Goal: Task Accomplishment & Management: Manage account settings

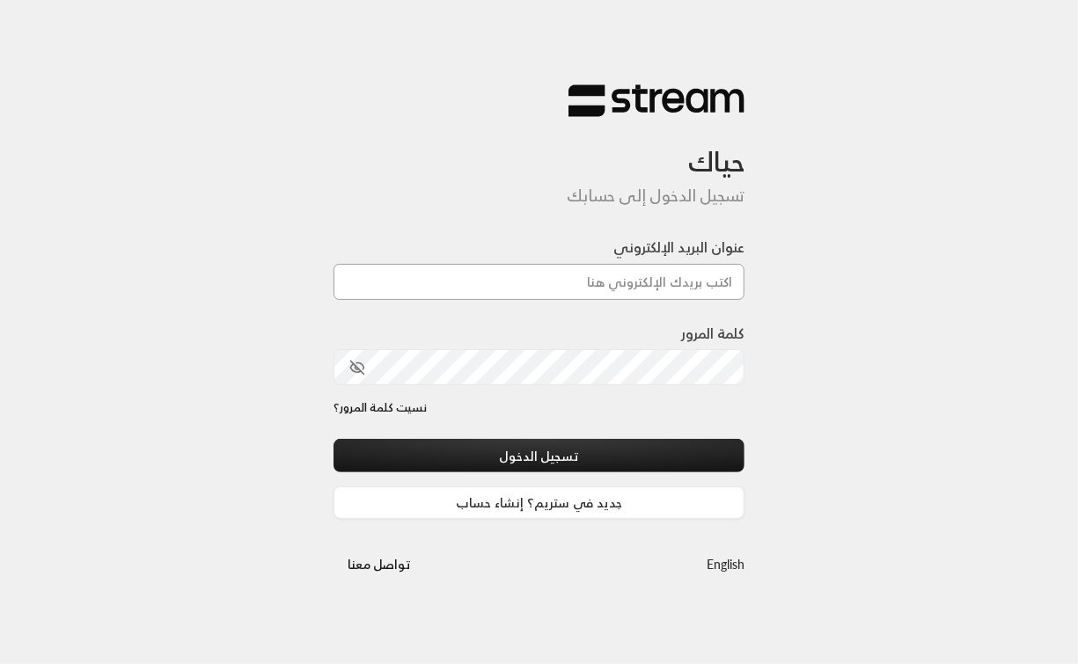
click at [583, 285] on input "عنوان البريد الإلكتروني" at bounding box center [539, 282] width 412 height 36
type input "[EMAIL_ADDRESS][DOMAIN_NAME]"
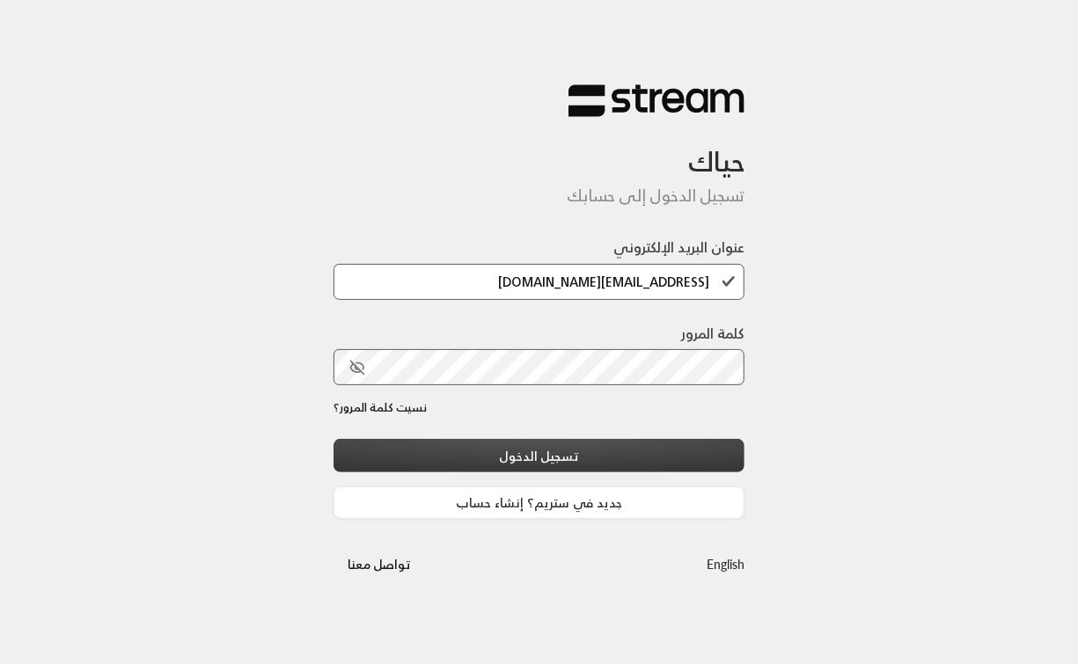
click at [564, 447] on button "تسجيل الدخول" at bounding box center [539, 455] width 412 height 33
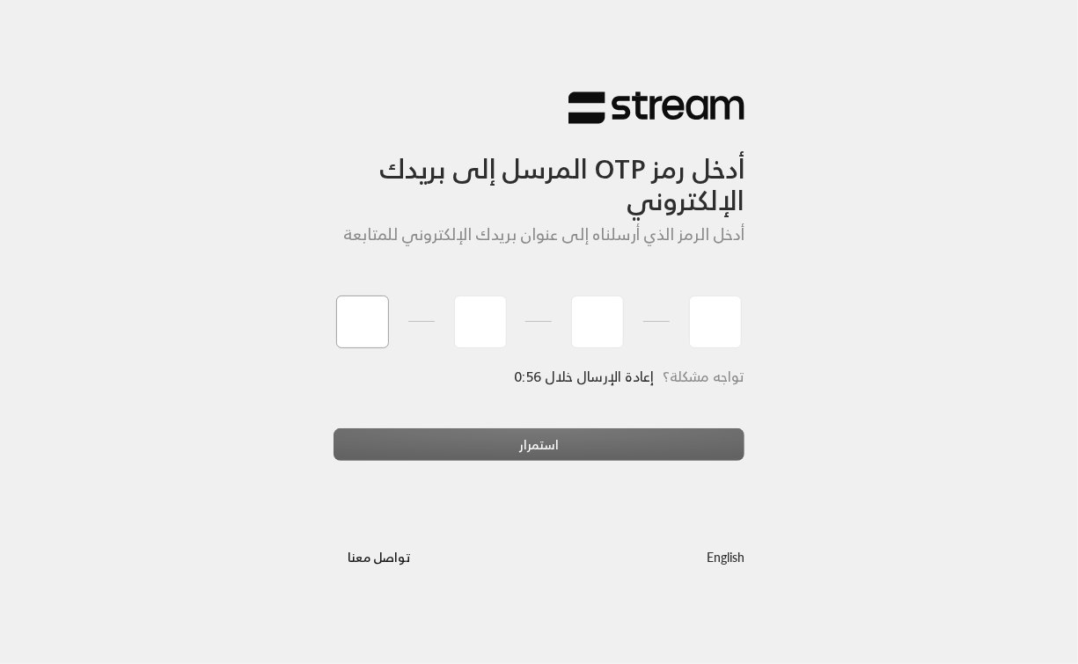
type input "1"
type input "2"
type input "3"
type input "4"
click at [515, 438] on div "استمرار" at bounding box center [539, 452] width 412 height 48
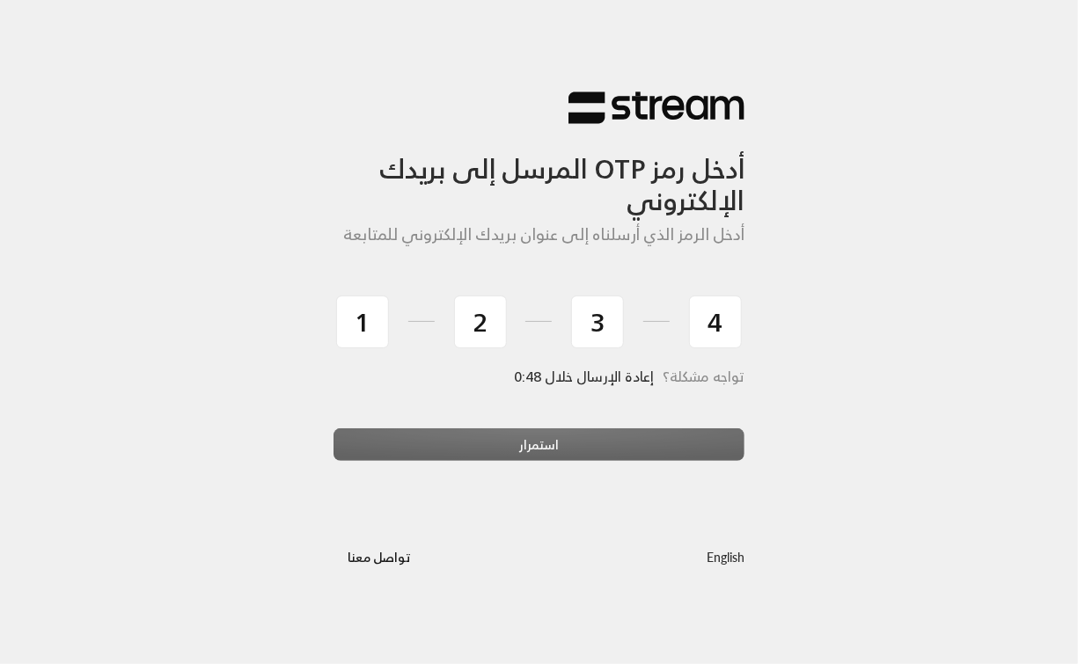
click at [513, 412] on div "تواجه مشكلة؟ إعادة الإرسال خلال 0:48" at bounding box center [539, 399] width 412 height 60
click at [519, 436] on div "استمرار" at bounding box center [539, 452] width 412 height 48
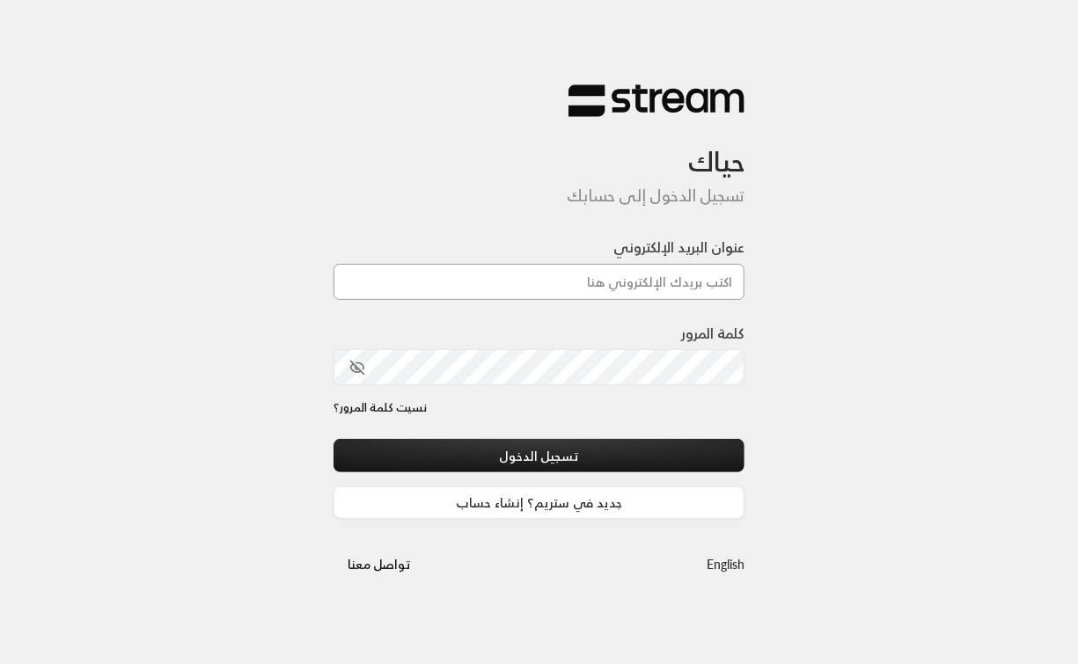
click at [522, 285] on input "عنوان البريد الإلكتروني" at bounding box center [539, 282] width 412 height 36
type input "[EMAIL_ADDRESS][DOMAIN_NAME]"
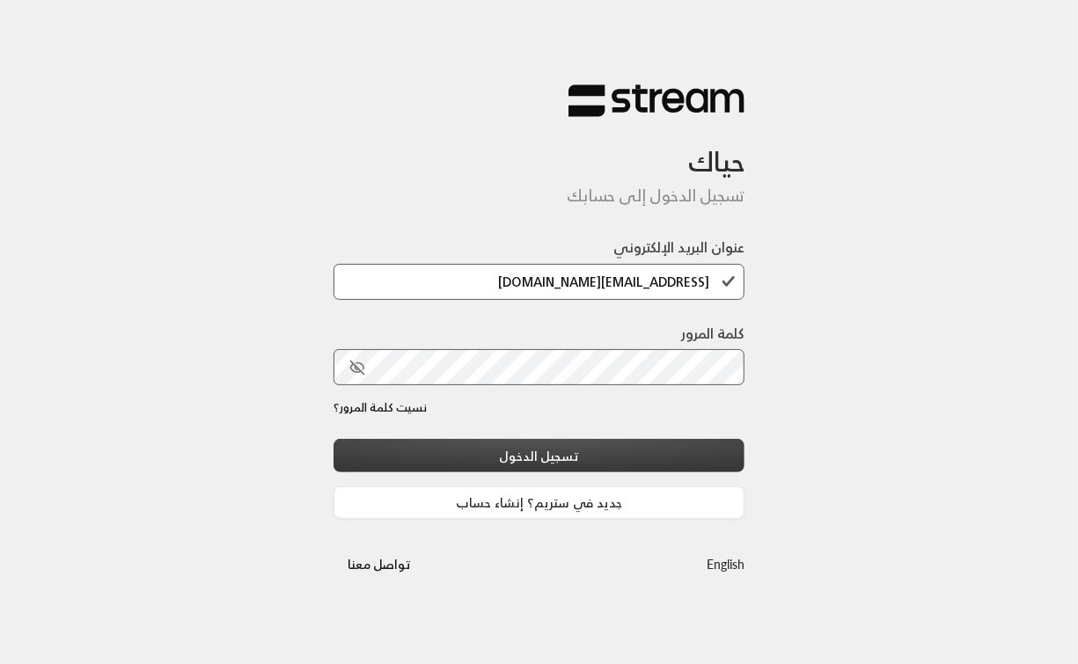
click at [558, 450] on button "تسجيل الدخول" at bounding box center [539, 455] width 412 height 33
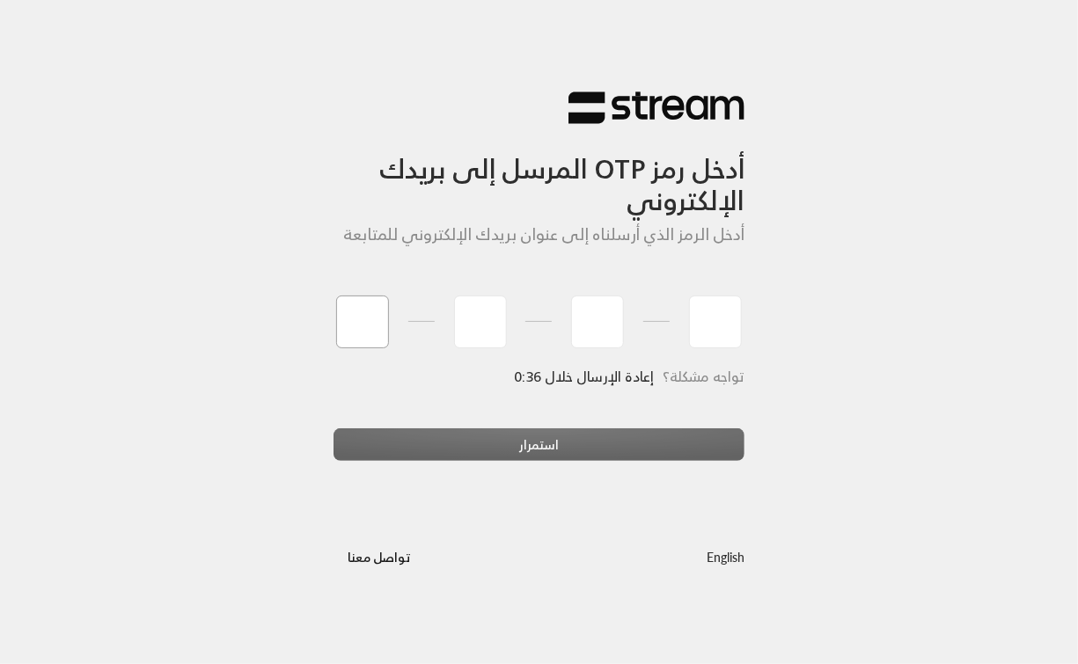
type input "1"
type input "2"
type input "3"
type input "4"
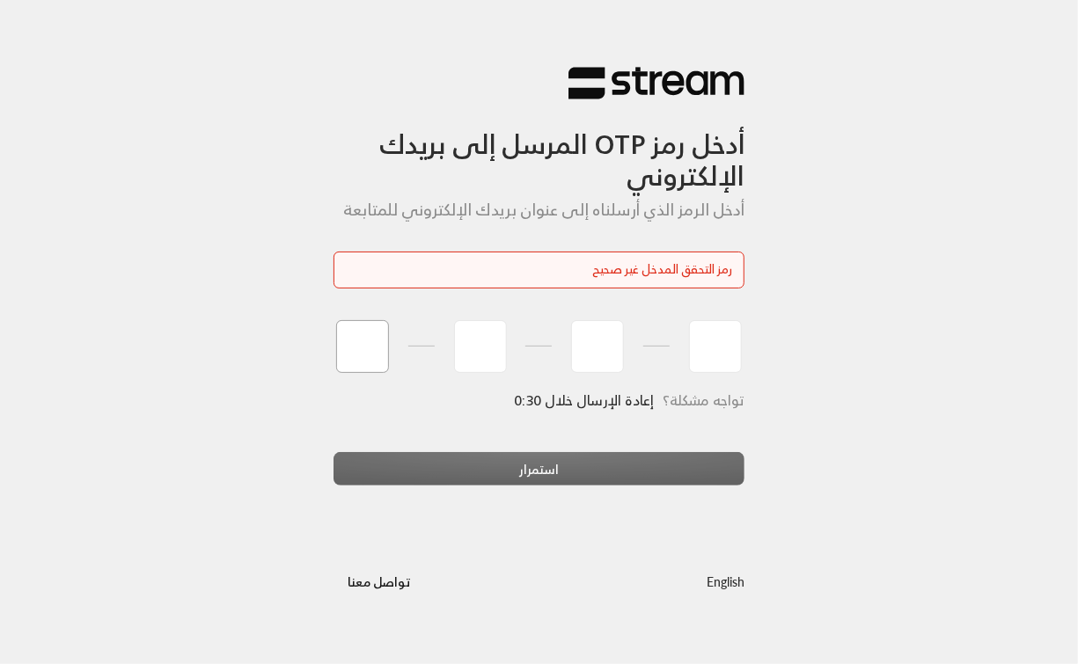
click at [342, 356] on input "tel" at bounding box center [362, 346] width 53 height 53
type input "1"
type input "2"
type input "3"
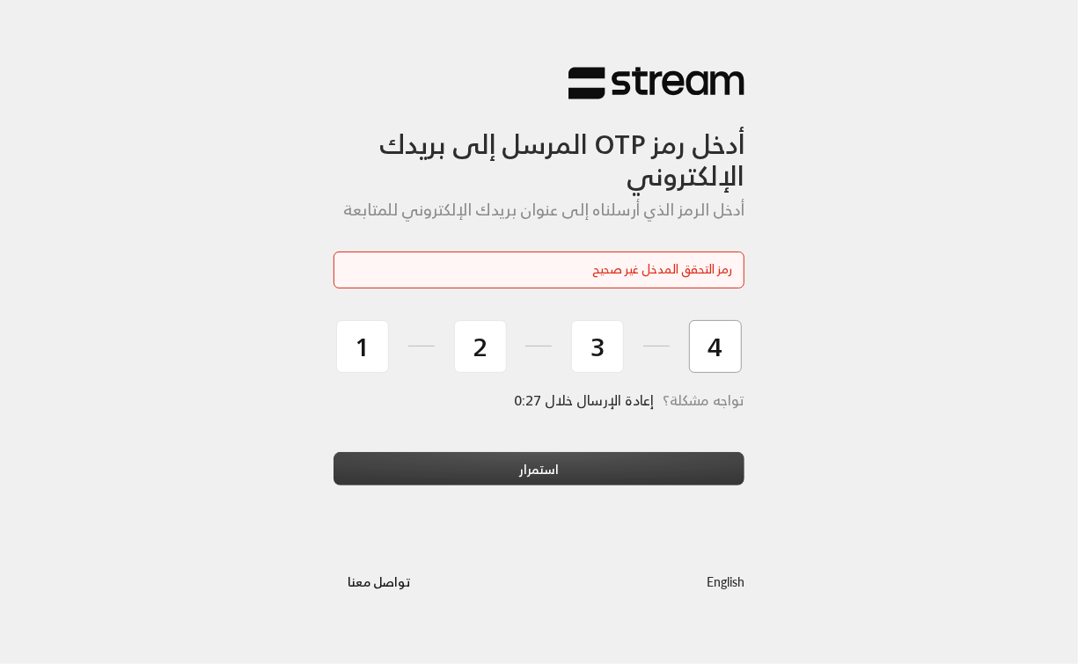
type input "4"
click at [474, 462] on button "استمرار" at bounding box center [539, 468] width 412 height 33
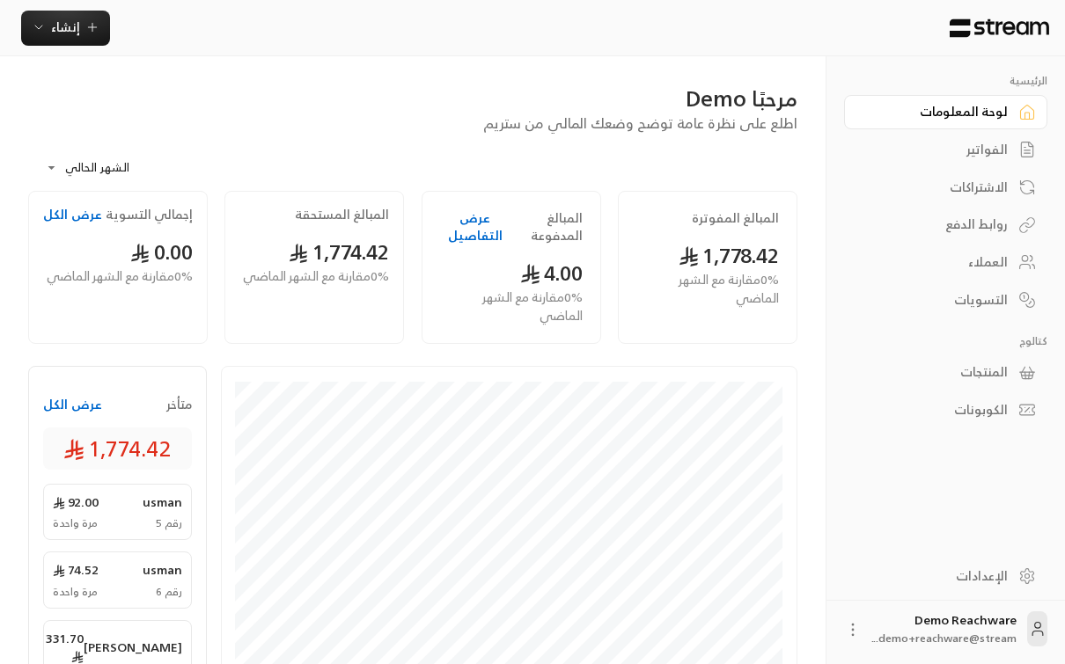
click at [1029, 133] on link "الفواتير" at bounding box center [945, 150] width 203 height 34
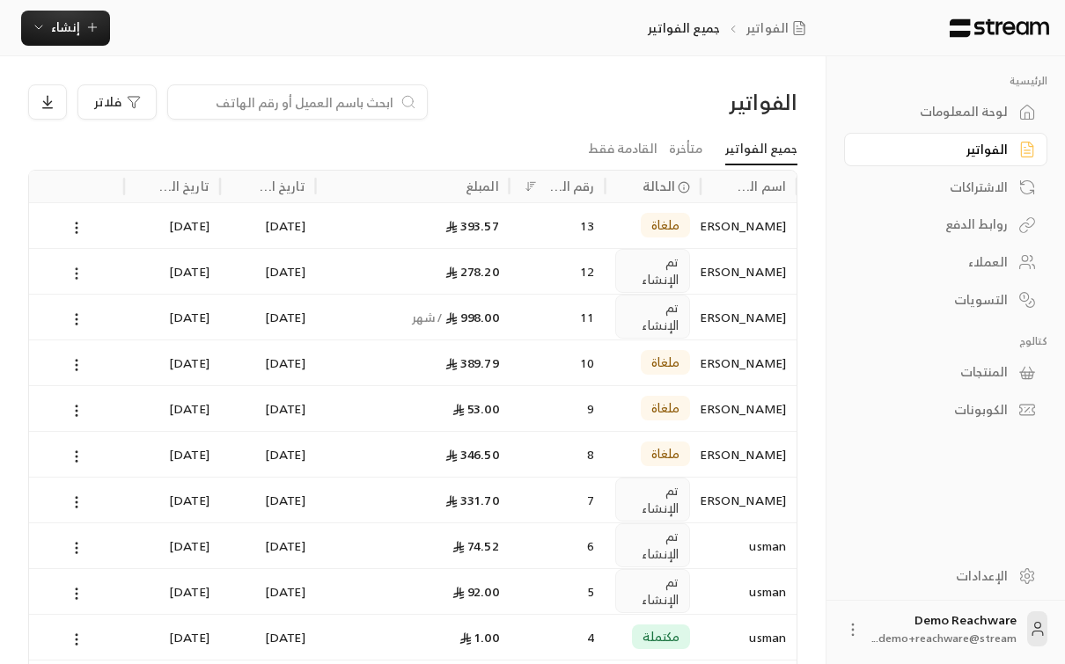
click at [77, 276] on icon at bounding box center [77, 274] width 16 height 16
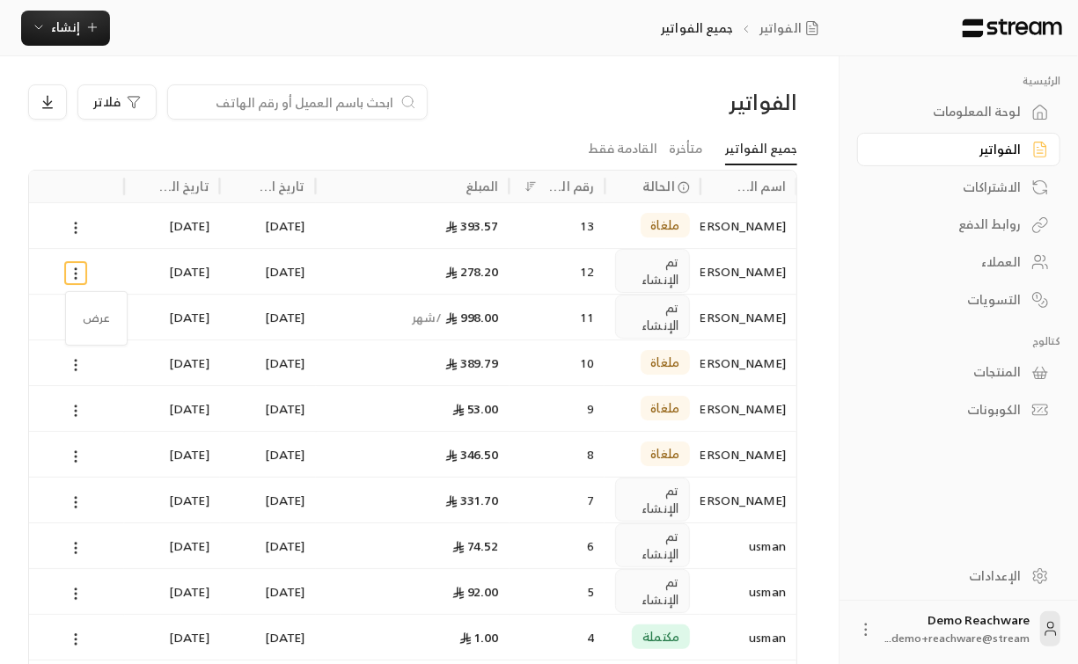
click at [72, 276] on div at bounding box center [539, 332] width 1078 height 664
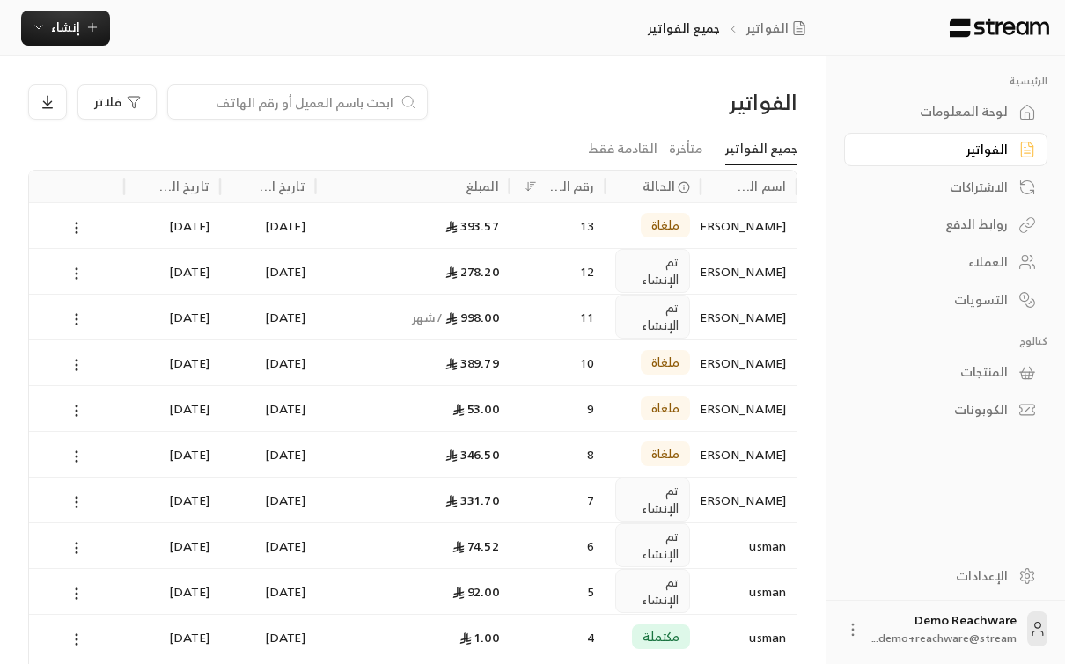
click at [75, 275] on icon at bounding box center [77, 274] width 16 height 16
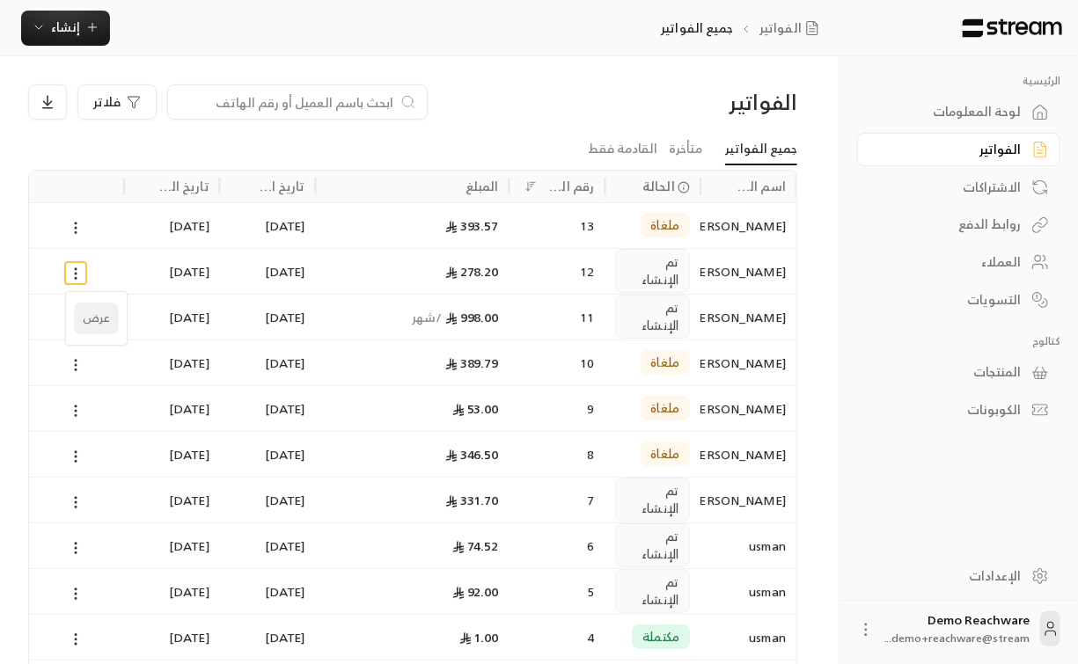
click at [95, 329] on li "عرض" at bounding box center [96, 319] width 45 height 32
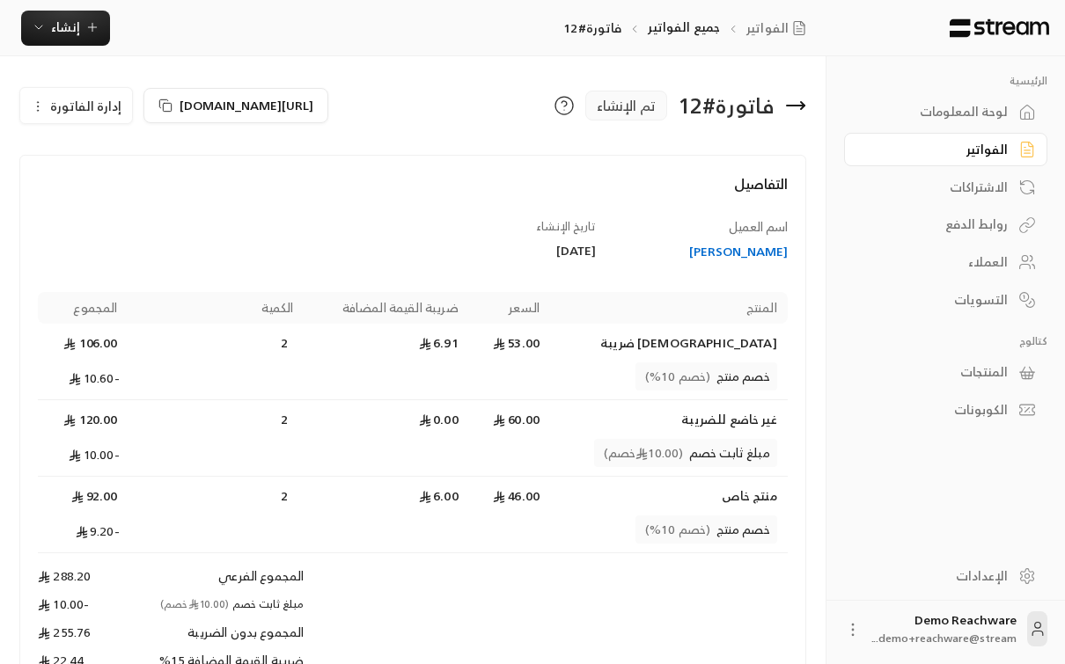
click at [56, 104] on span "إدارة الفاتورة" at bounding box center [85, 106] width 71 height 22
click at [108, 189] on link "إلغاء" at bounding box center [86, 188] width 109 height 32
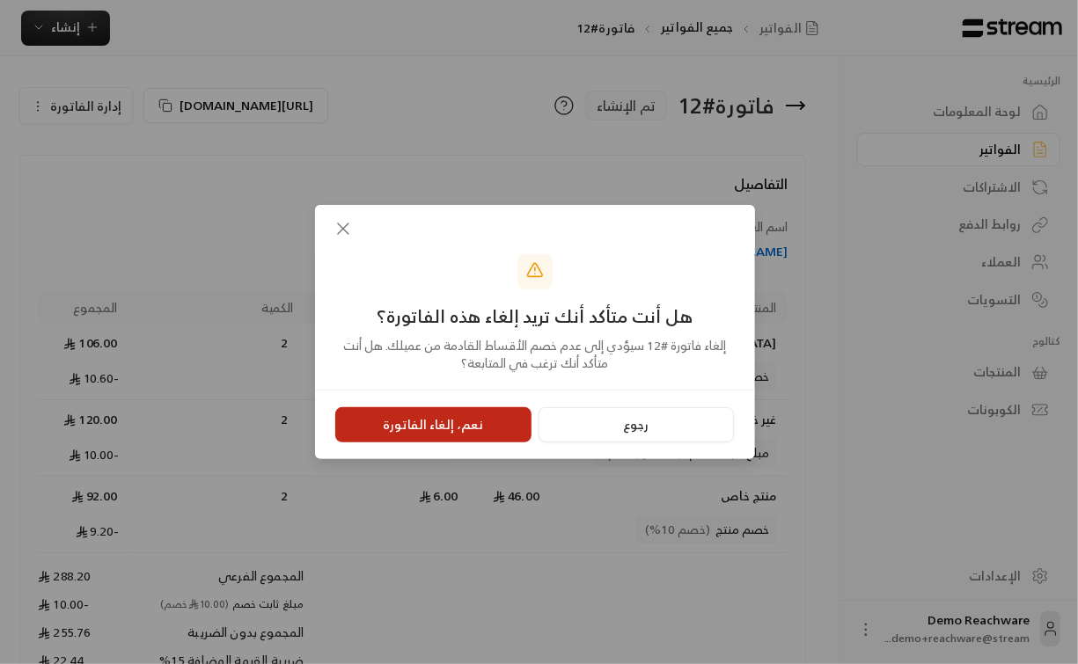
click at [445, 422] on button "نعم، إلغاء الفاتورة" at bounding box center [433, 424] width 196 height 35
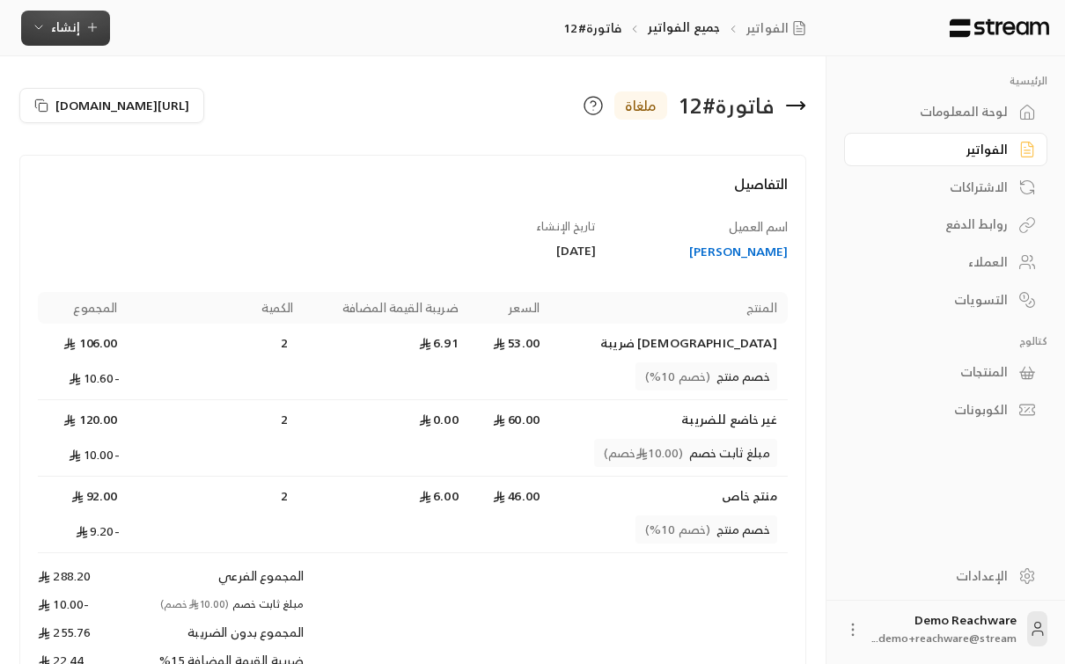
click at [107, 25] on button "إنشاء" at bounding box center [65, 28] width 89 height 35
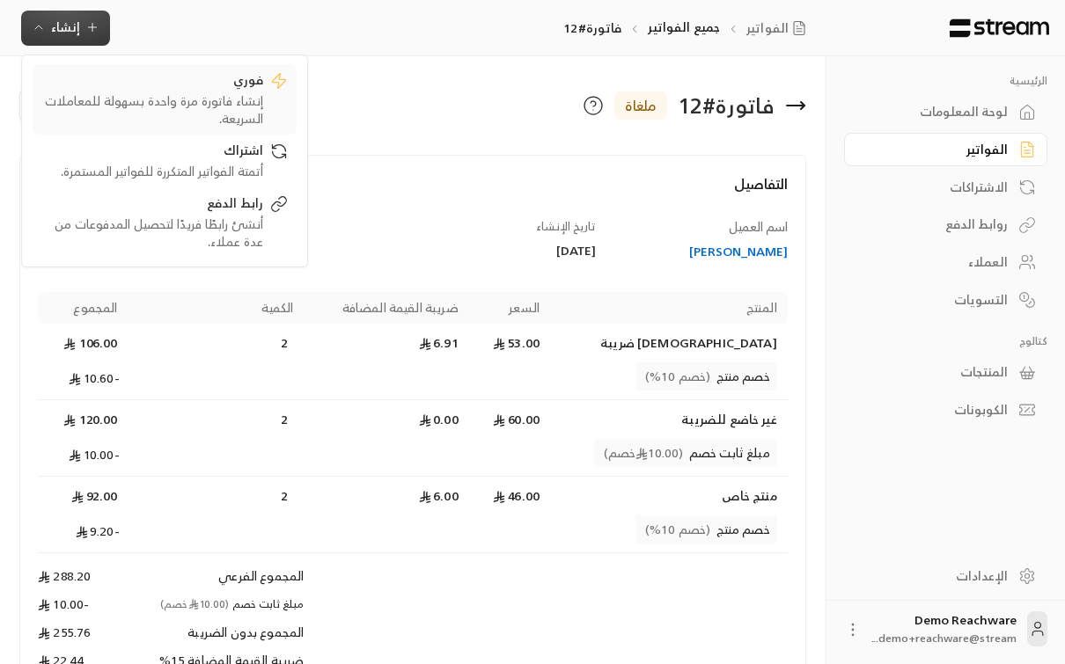
click at [158, 90] on div "فوري" at bounding box center [152, 81] width 222 height 21
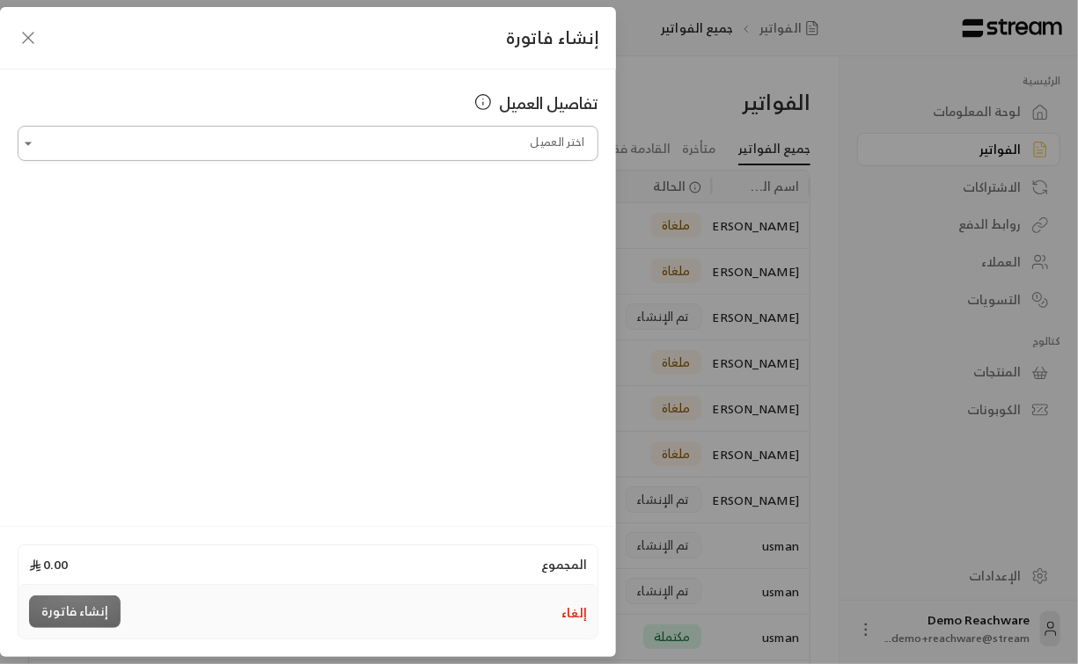
click at [441, 155] on input "اختر العميل" at bounding box center [308, 143] width 581 height 31
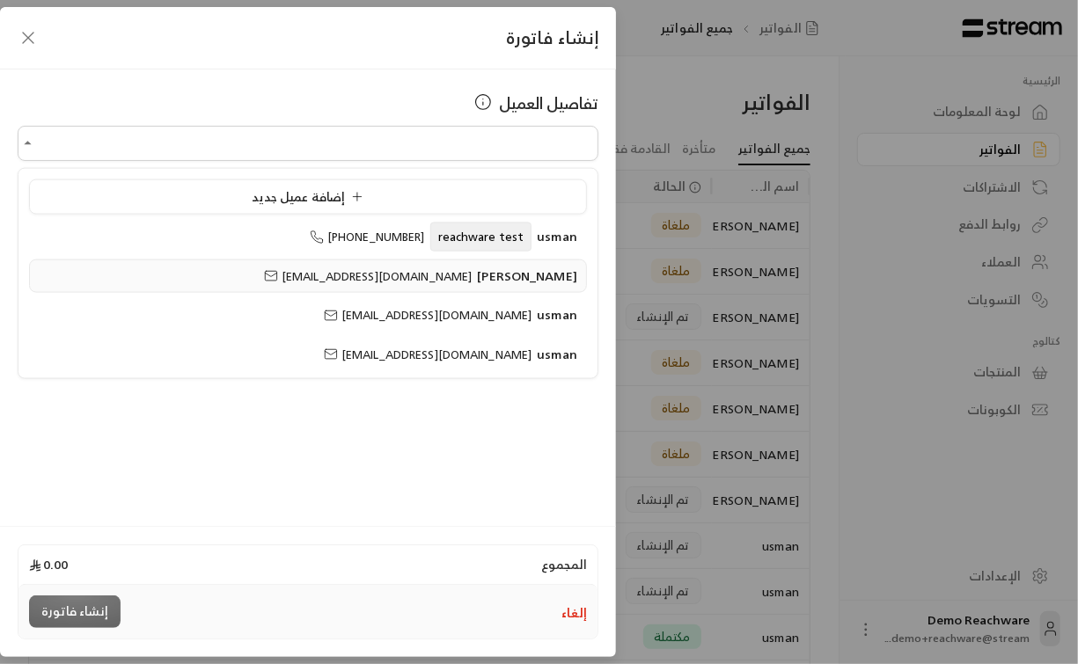
click at [463, 260] on li "[PERSON_NAME] [EMAIL_ADDRESS][DOMAIN_NAME]" at bounding box center [308, 276] width 558 height 34
type input "**********"
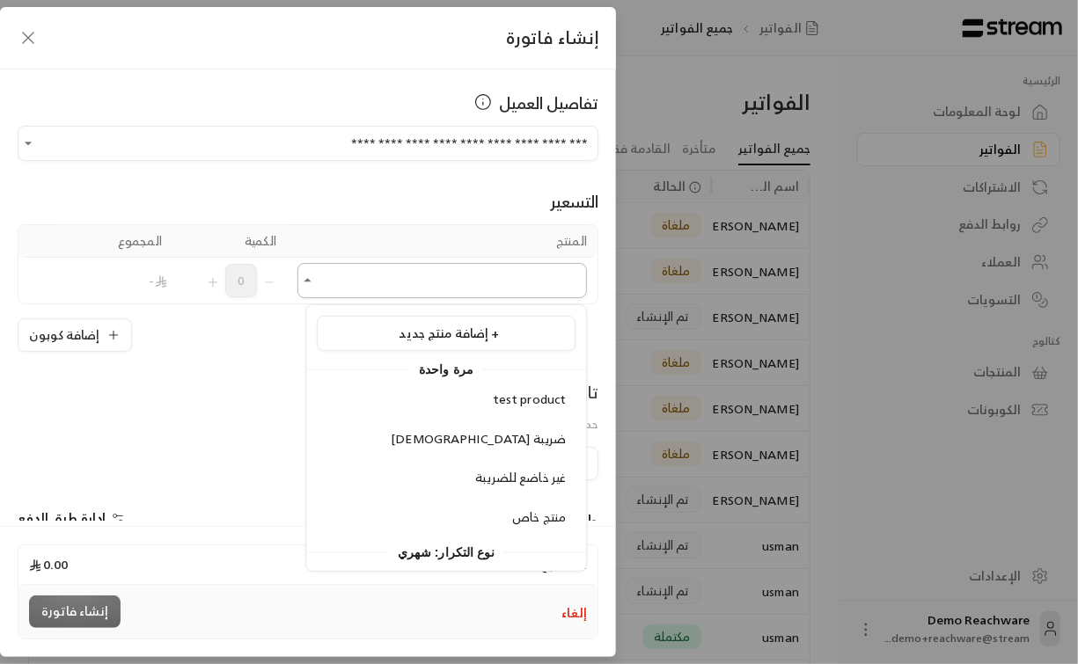
click at [467, 275] on input "اختر العميل" at bounding box center [441, 281] width 289 height 31
click at [480, 416] on div "test product شامل ضريبة غير خاضع للضريبة منتج خاص" at bounding box center [446, 458] width 280 height 151
click at [472, 406] on div "test product" at bounding box center [445, 400] width 239 height 18
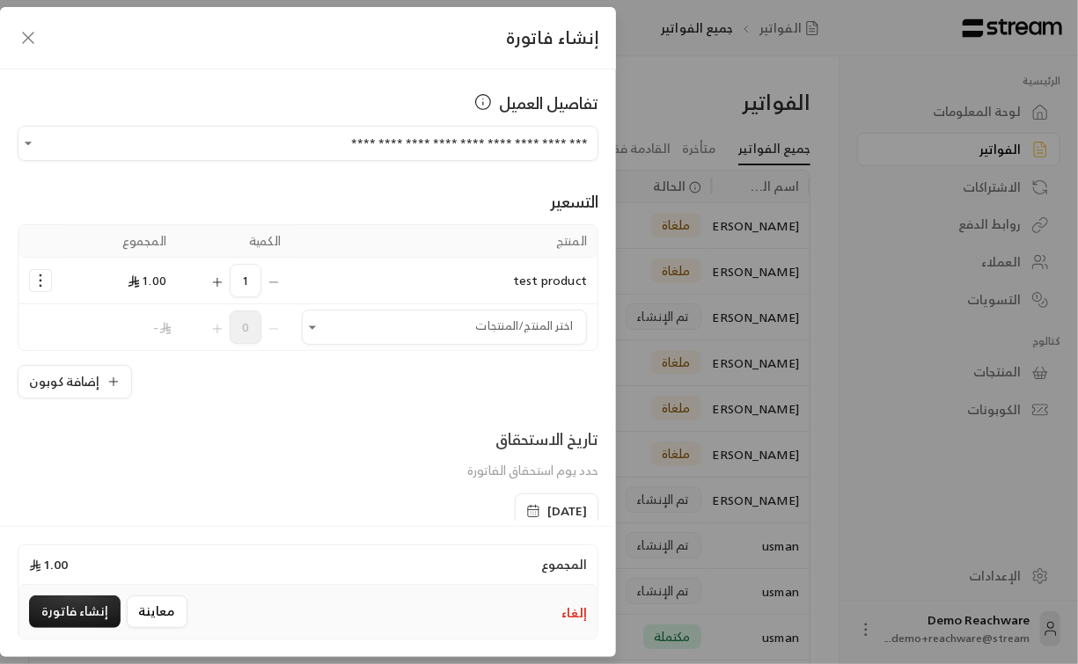
click at [224, 285] on icon "Selected Products" at bounding box center [217, 282] width 14 height 14
click at [121, 384] on icon "button" at bounding box center [113, 382] width 14 height 14
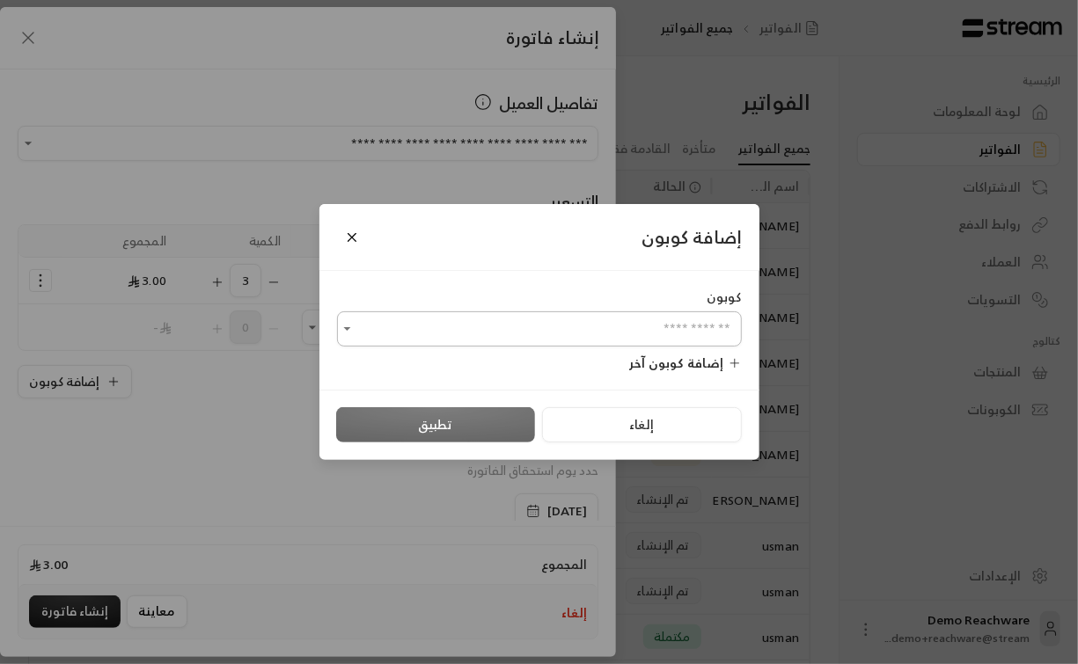
click at [480, 326] on input "اختر العميل" at bounding box center [539, 329] width 405 height 31
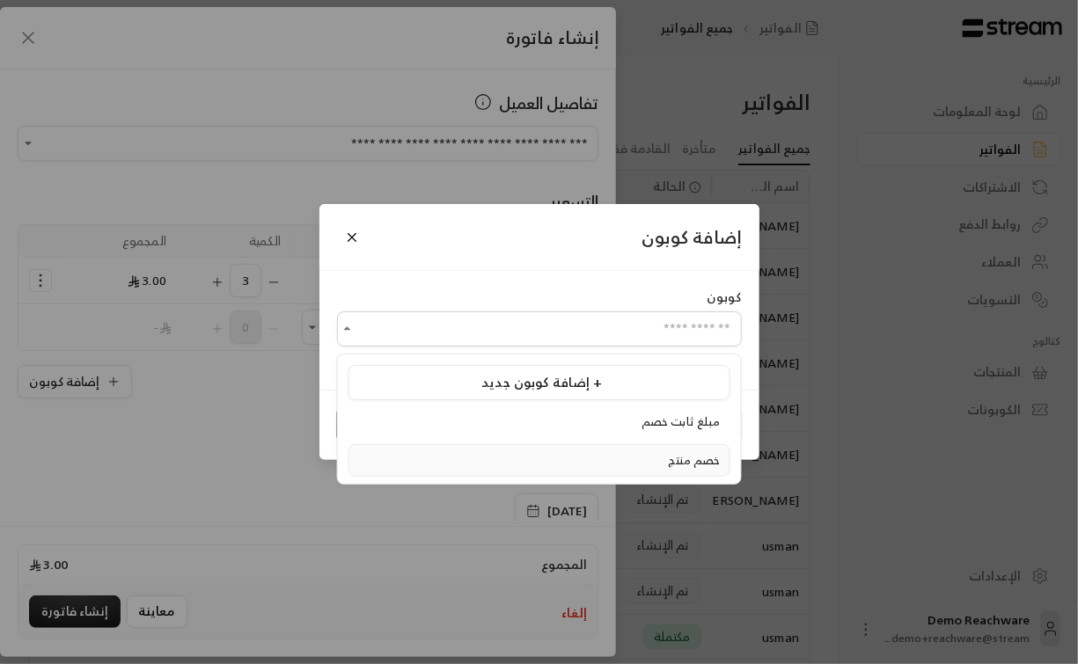
click at [527, 454] on div "خصم منتج" at bounding box center [539, 461] width 362 height 18
type input "********"
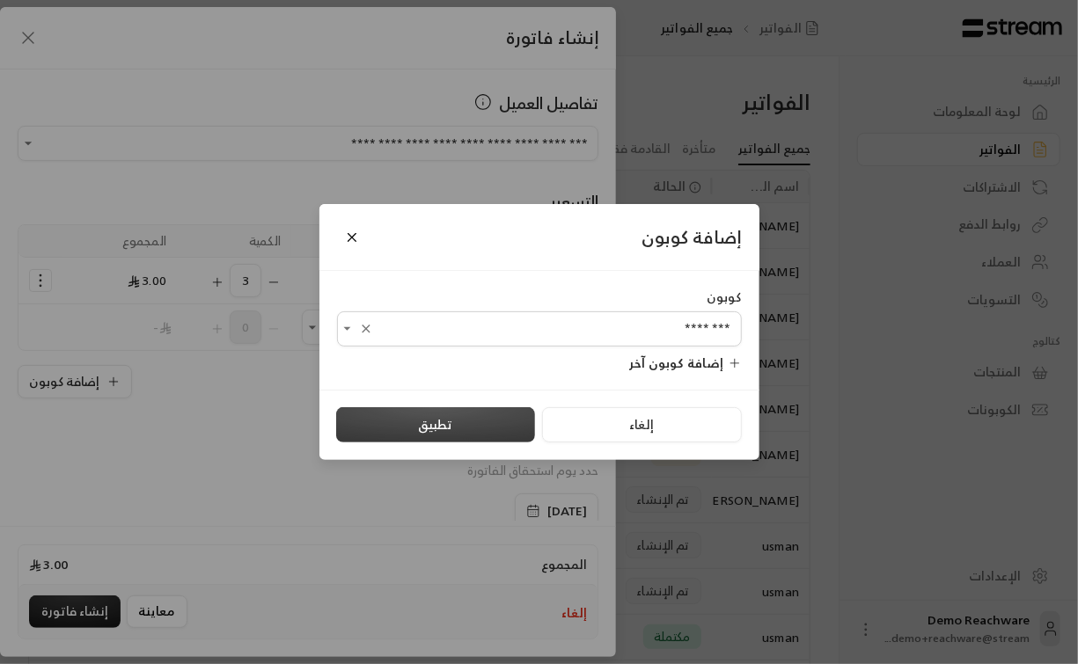
click at [500, 430] on button "تطبيق" at bounding box center [435, 424] width 199 height 35
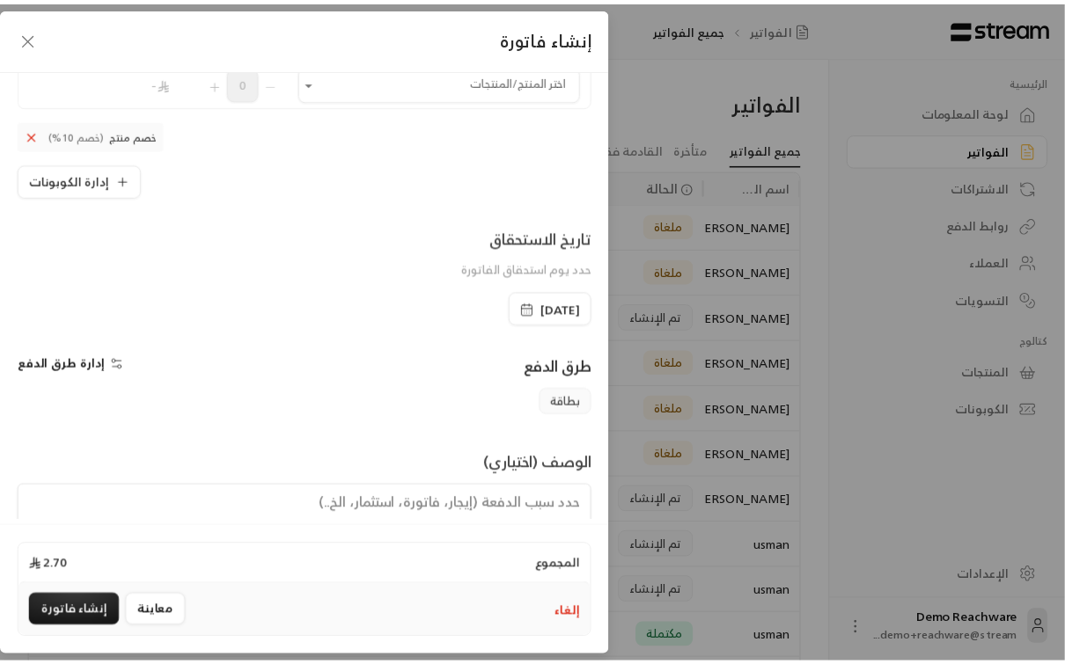
scroll to position [306, 0]
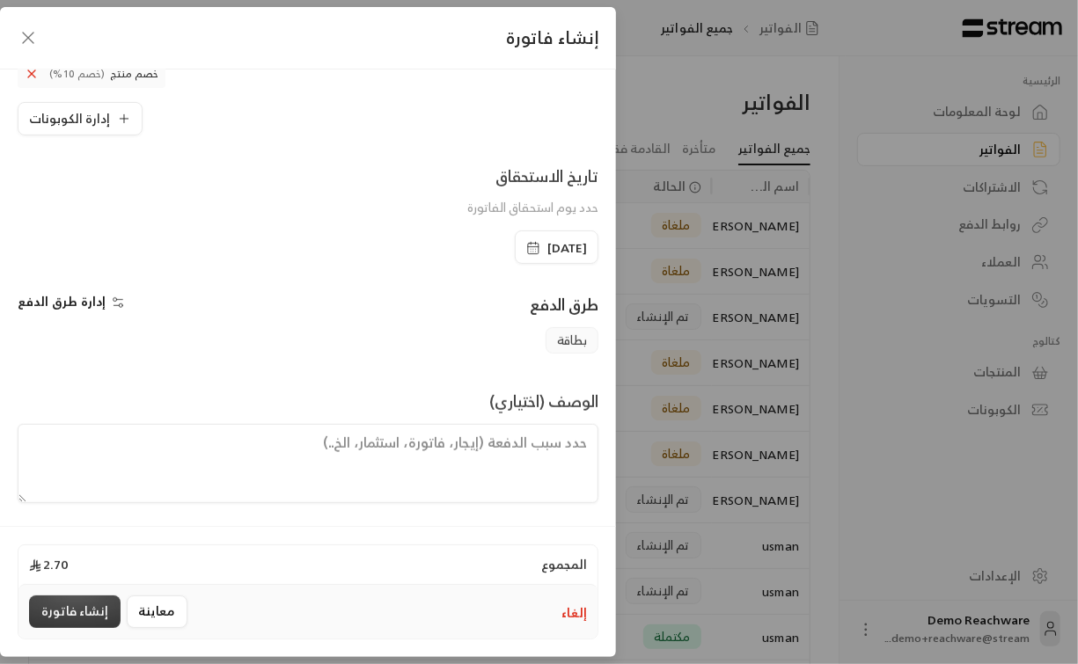
click at [75, 611] on button "إنشاء فاتورة" at bounding box center [75, 612] width 92 height 33
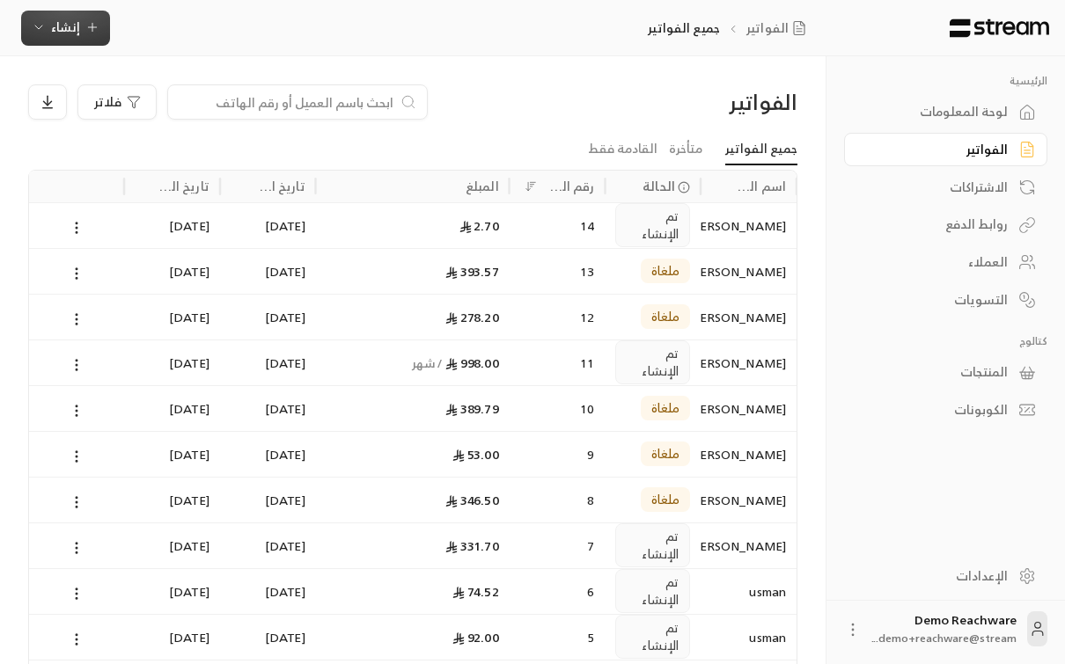
click at [66, 29] on span "إنشاء" at bounding box center [65, 27] width 29 height 22
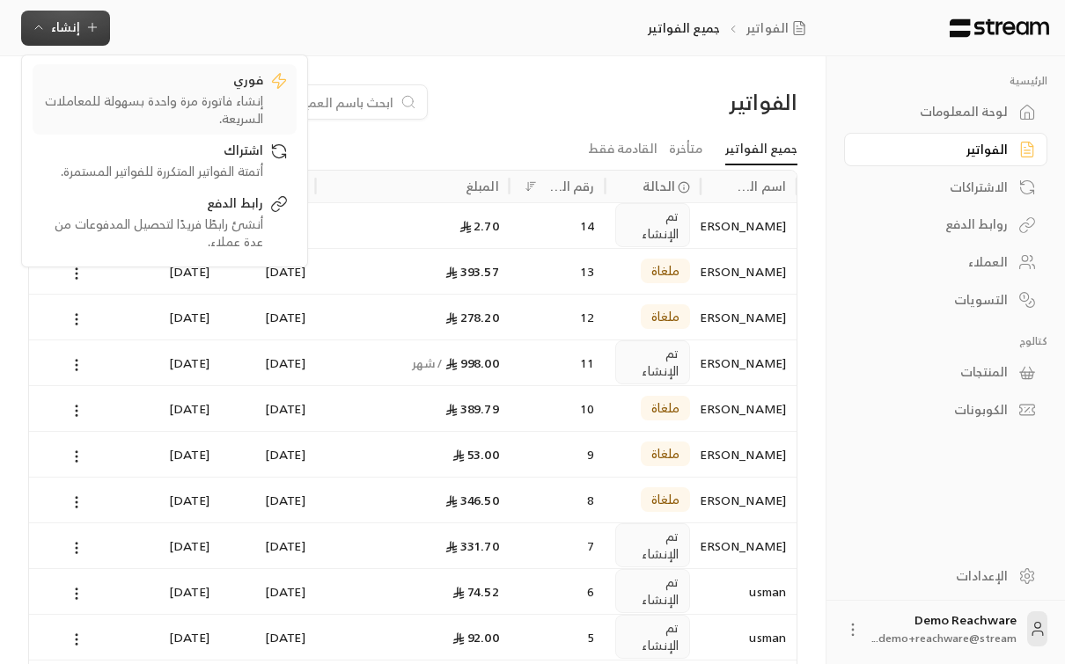
click at [146, 98] on div "إنشاء فاتورة مرة واحدة بسهولة للمعاملات السريعة." at bounding box center [152, 109] width 222 height 35
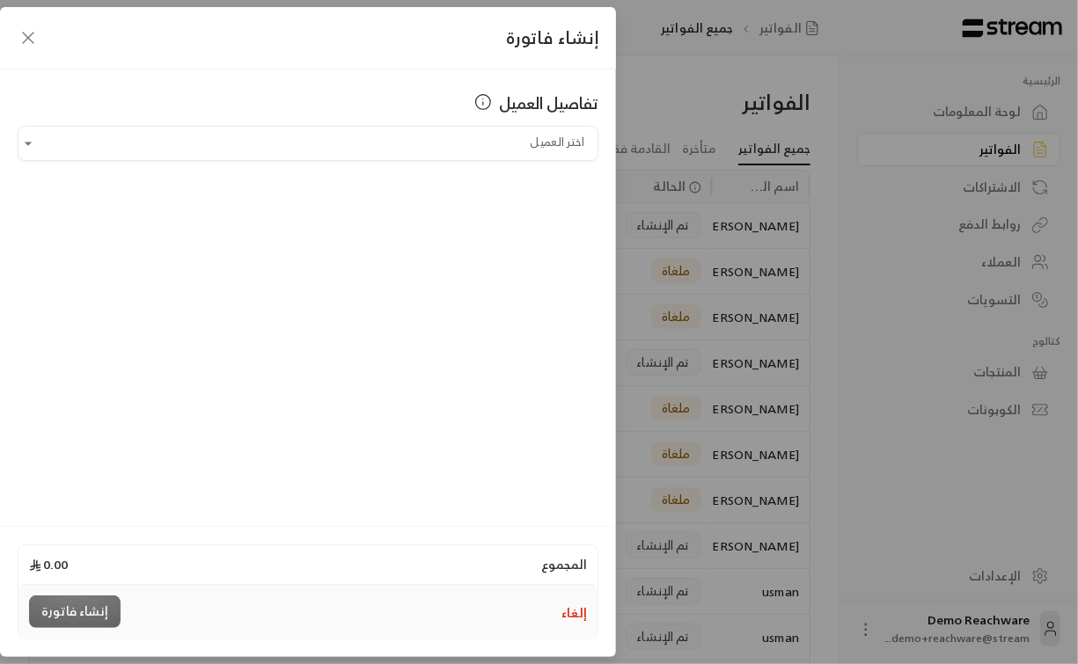
click at [559, 162] on div "تفاصيل العميل اختر العميل اختر العميل" at bounding box center [308, 295] width 616 height 451
click at [552, 151] on input "اختر العميل" at bounding box center [308, 143] width 581 height 31
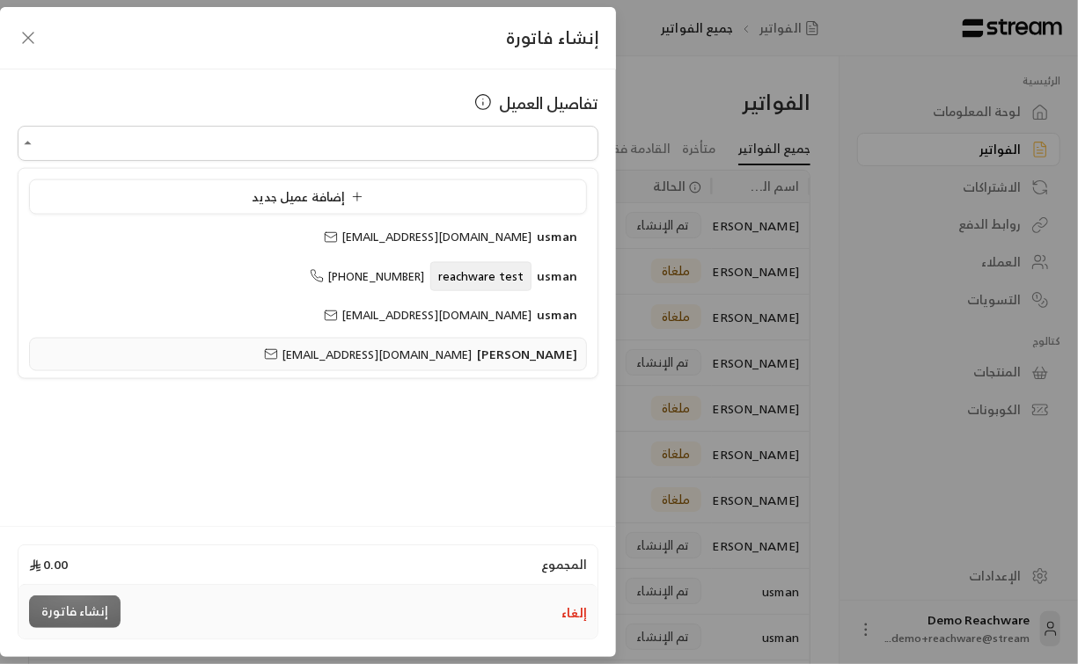
click at [477, 350] on span "[PERSON_NAME]" at bounding box center [527, 353] width 100 height 22
type input "**********"
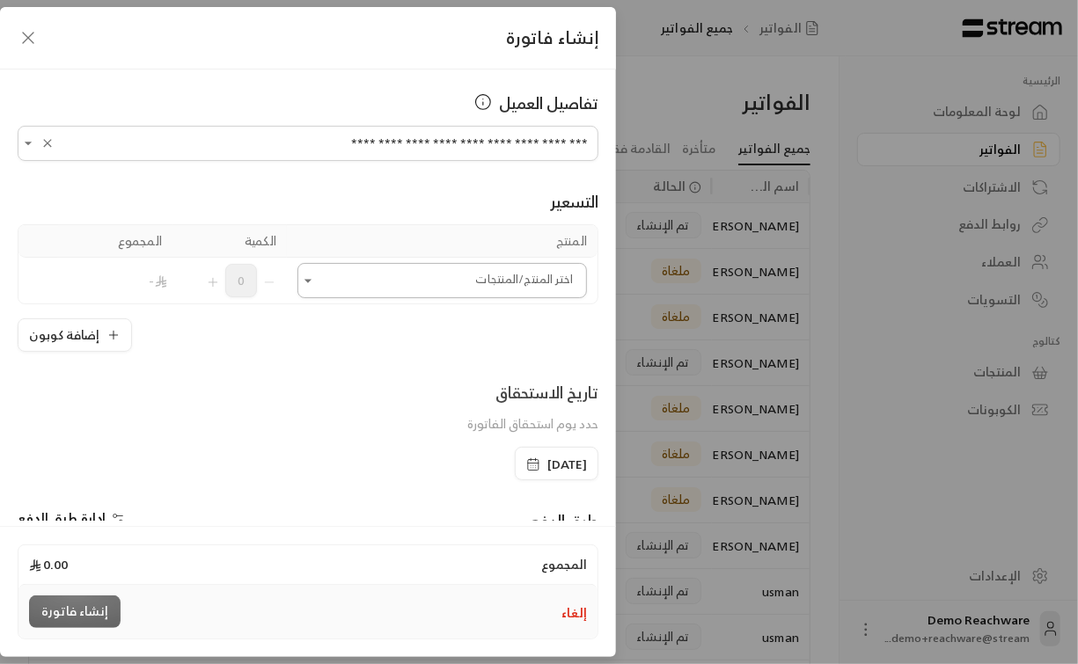
click at [362, 263] on div "اختر المنتج/المنتجات" at bounding box center [441, 280] width 289 height 35
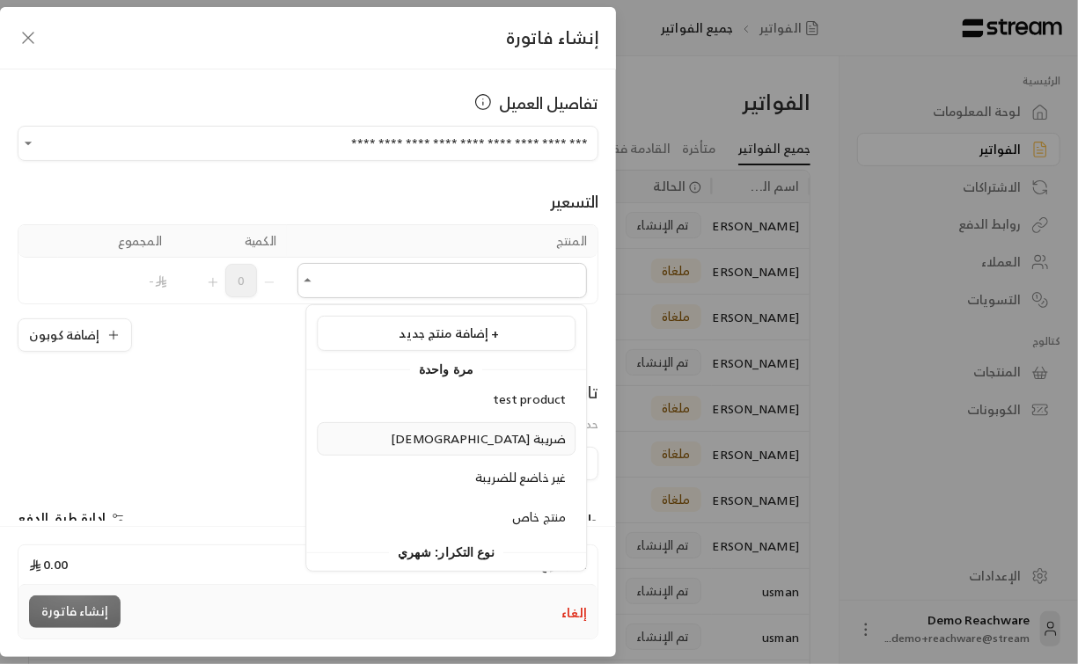
click at [449, 436] on div "[DEMOGRAPHIC_DATA] ضريبة" at bounding box center [445, 439] width 239 height 18
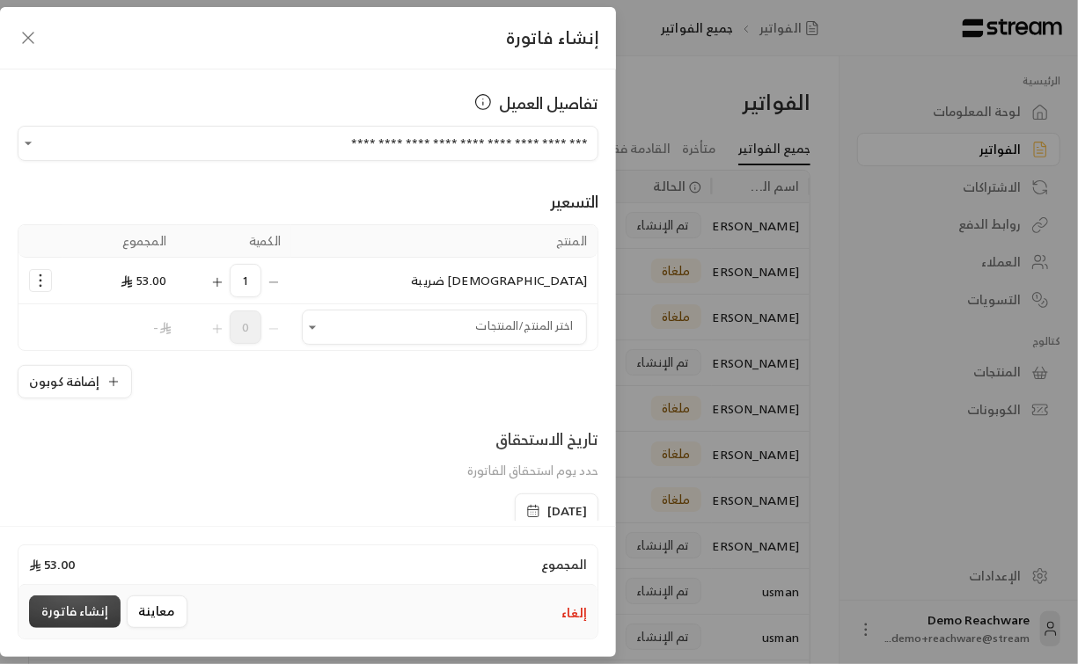
click at [80, 607] on button "إنشاء فاتورة" at bounding box center [75, 612] width 92 height 33
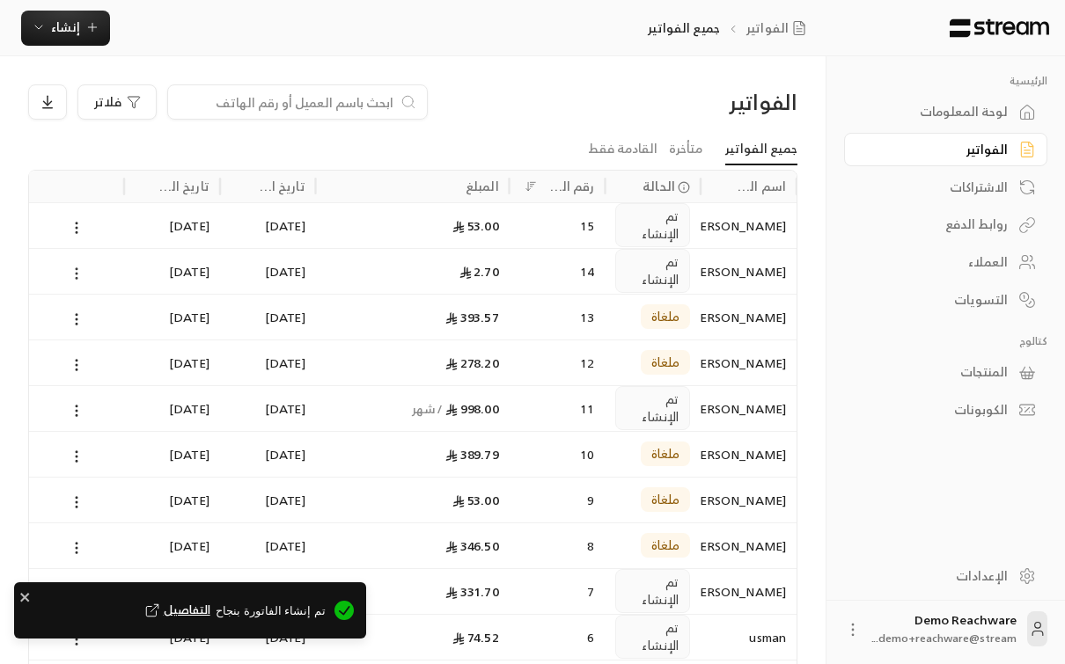
click at [69, 278] on icon at bounding box center [77, 274] width 16 height 16
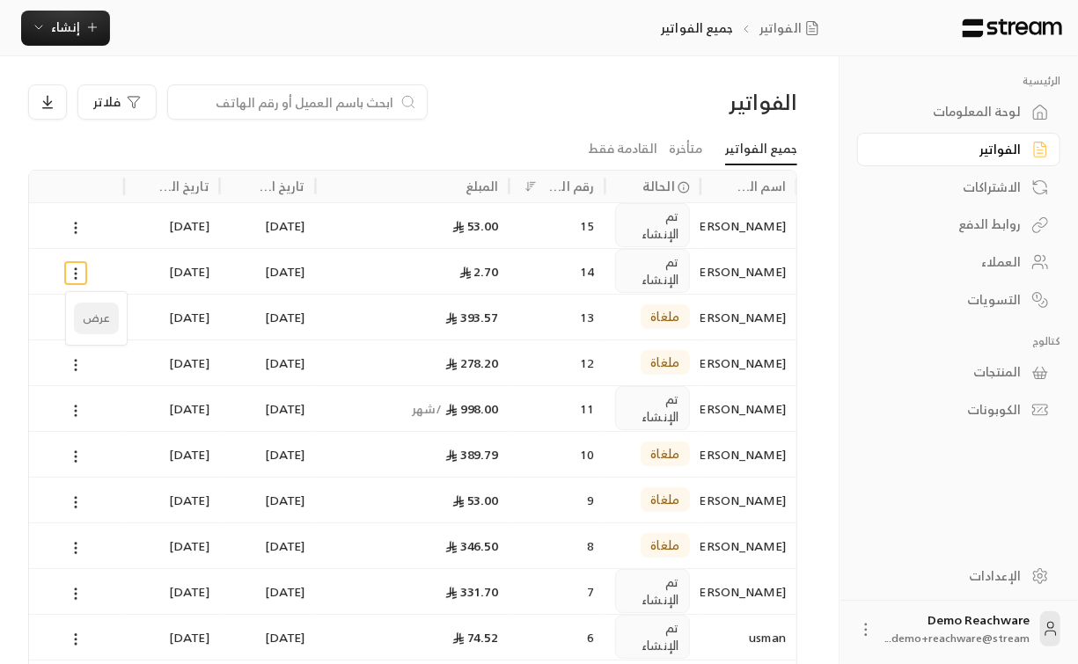
click at [89, 314] on li "عرض" at bounding box center [96, 319] width 45 height 32
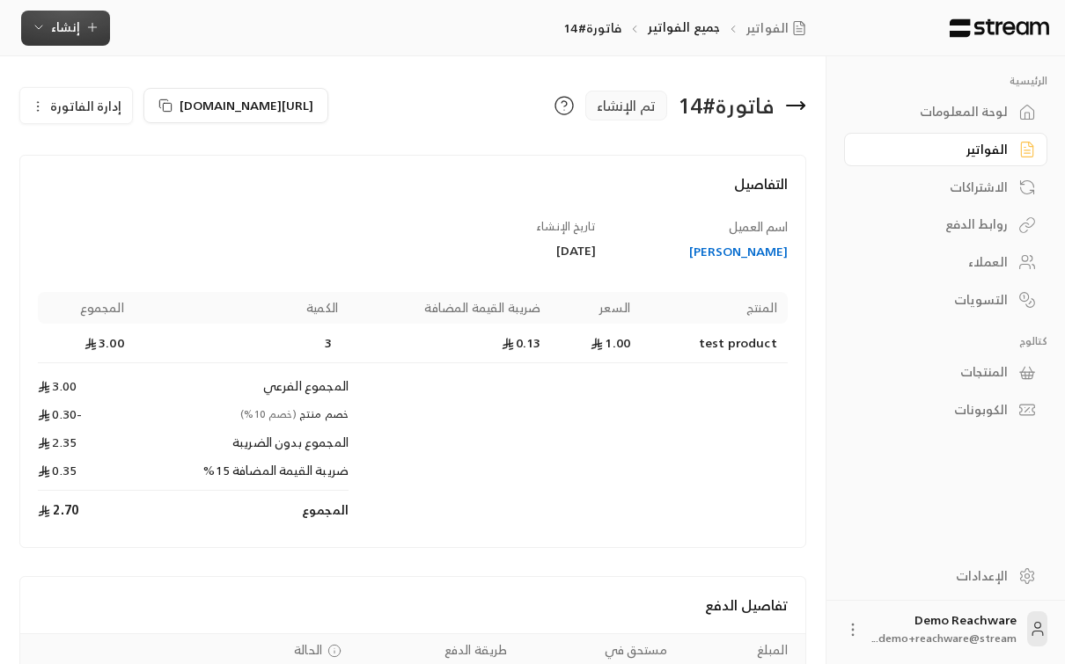
click at [55, 45] on button "إنشاء" at bounding box center [65, 28] width 89 height 35
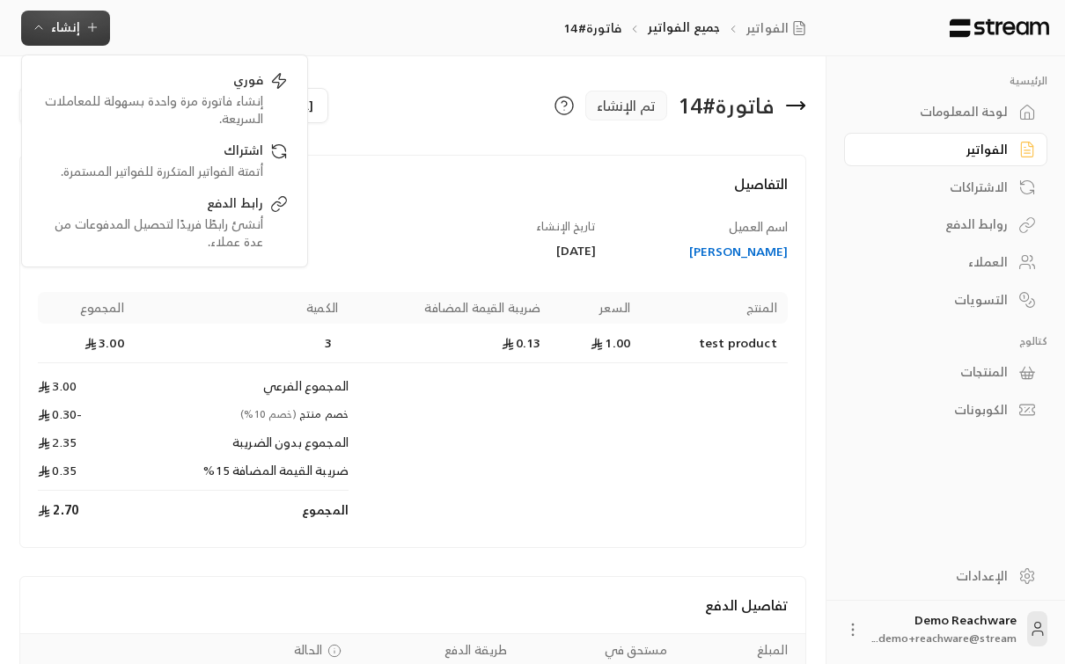
click at [260, 315] on th "الكمية" at bounding box center [242, 308] width 214 height 32
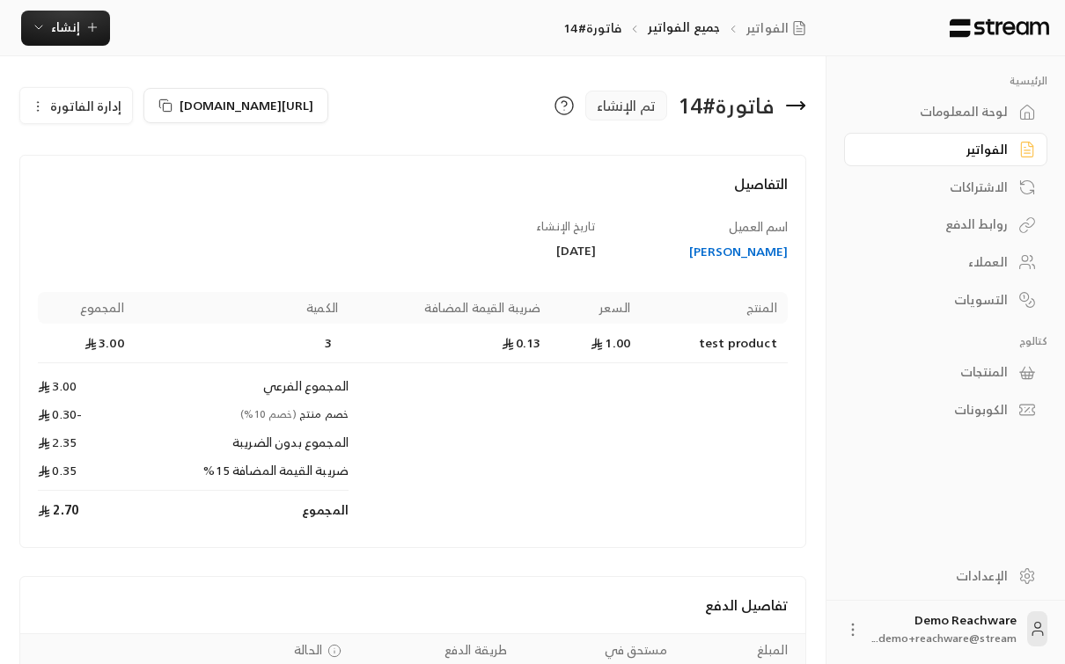
click at [61, 109] on span "إدارة الفاتورة" at bounding box center [85, 106] width 71 height 22
click at [106, 185] on link "إلغاء" at bounding box center [86, 188] width 109 height 32
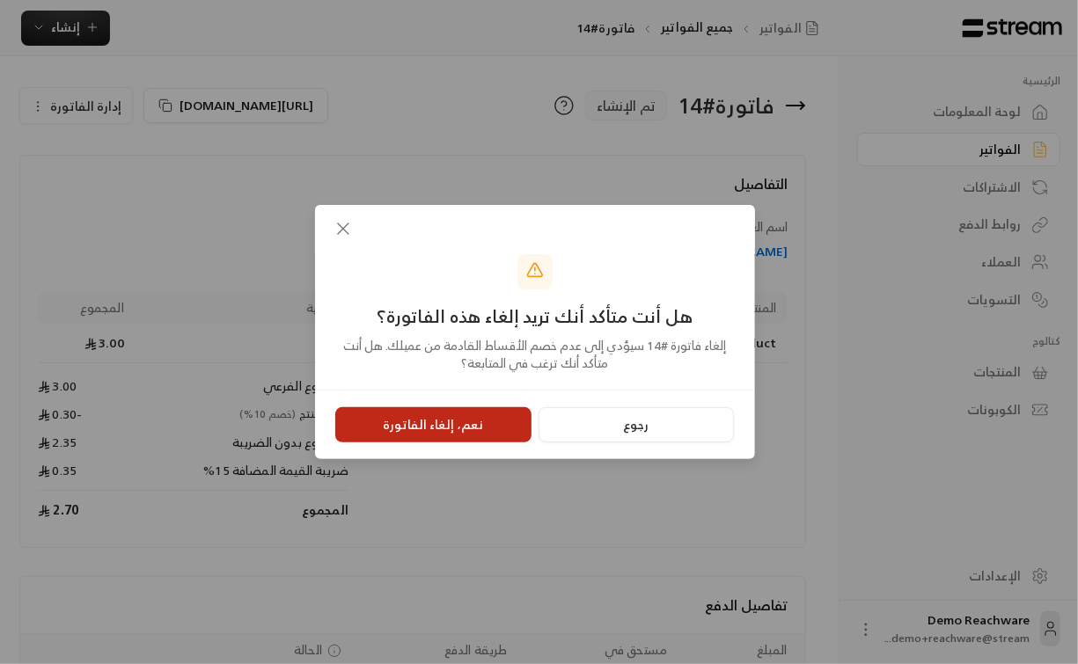
click at [413, 426] on button "نعم، إلغاء الفاتورة" at bounding box center [433, 424] width 196 height 35
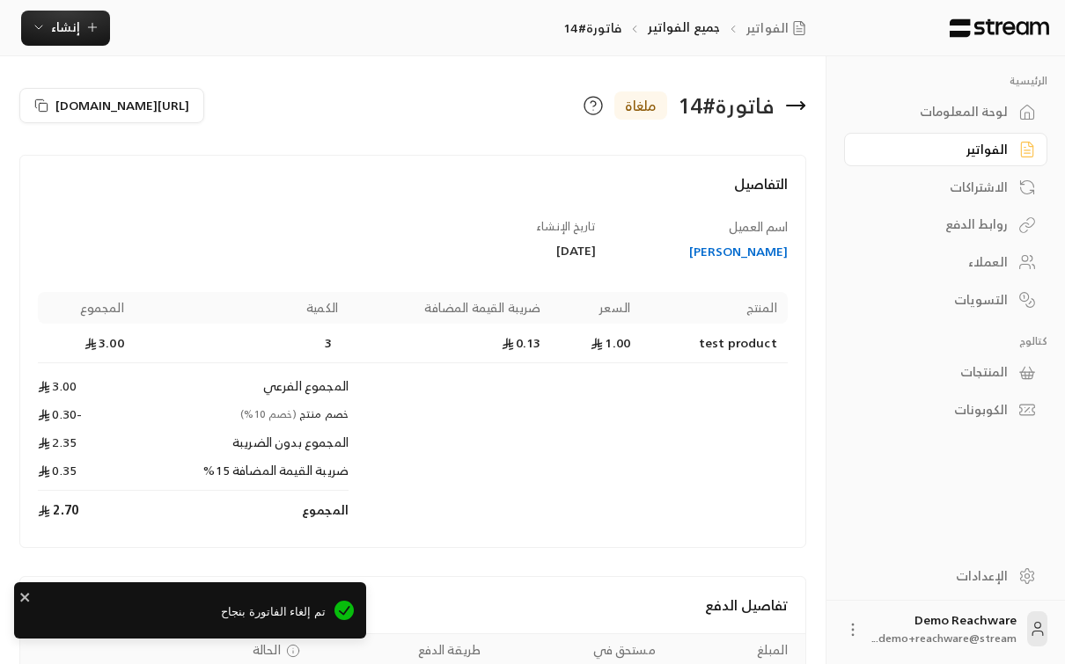
click at [1007, 153] on div "الفواتير" at bounding box center [937, 150] width 142 height 18
